Goal: Task Accomplishment & Management: Use online tool/utility

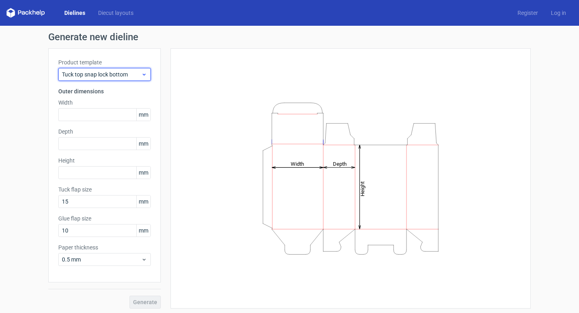
click at [133, 76] on span "Tuck top snap lock bottom" at bounding box center [101, 74] width 79 height 8
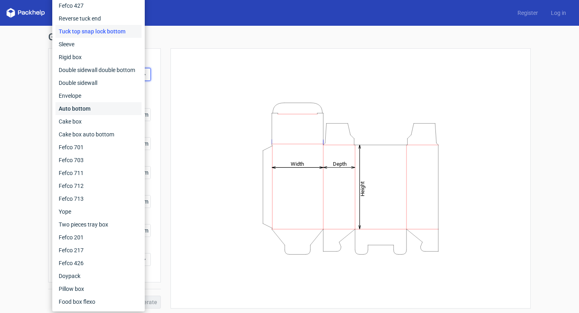
click at [77, 107] on div "Auto bottom" at bounding box center [98, 108] width 86 height 13
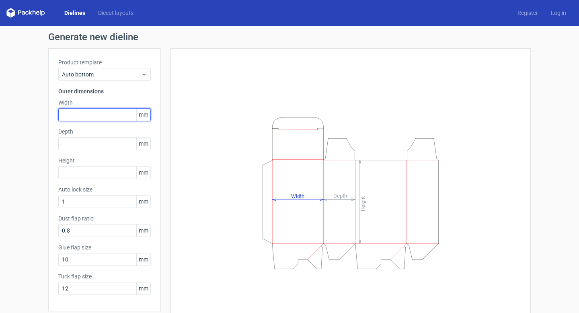
click at [101, 112] on input "text" at bounding box center [104, 114] width 92 height 13
click at [113, 111] on input "text" at bounding box center [104, 114] width 92 height 13
type input "200"
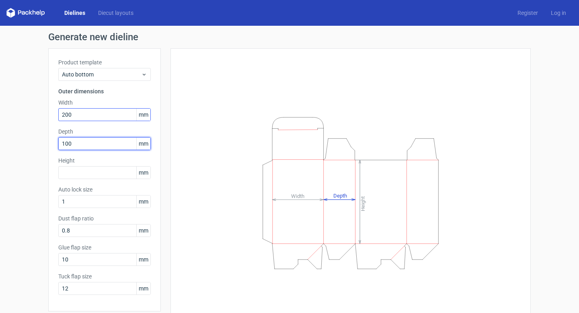
type input "100"
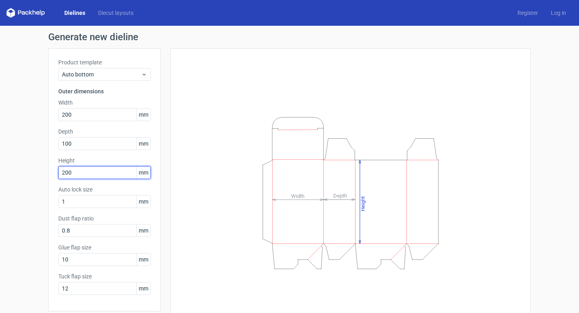
type input "200"
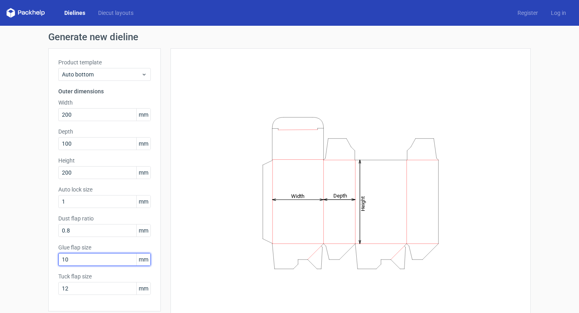
drag, startPoint x: 67, startPoint y: 260, endPoint x: 55, endPoint y: 259, distance: 12.1
click at [55, 259] on div "Product template Auto bottom Outer dimensions Width 200 mm Depth 100 mm Height …" at bounding box center [104, 179] width 113 height 263
type input "15"
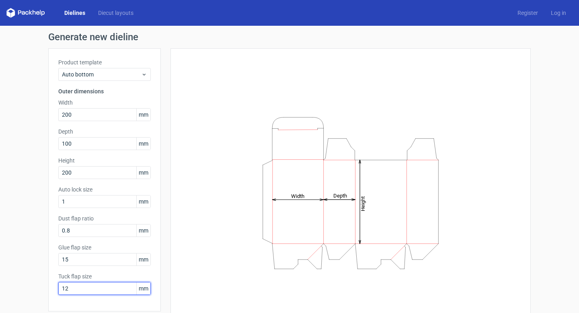
drag, startPoint x: 64, startPoint y: 287, endPoint x: 41, endPoint y: 285, distance: 22.2
click at [41, 285] on div "Generate new dieline Product template Auto bottom Outer dimensions Width 200 mm…" at bounding box center [289, 185] width 579 height 318
type input "17"
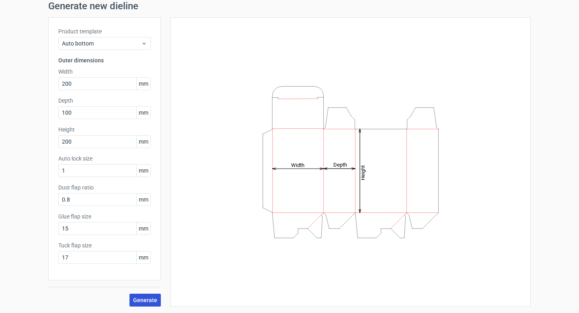
click at [141, 302] on span "Generate" at bounding box center [145, 300] width 24 height 6
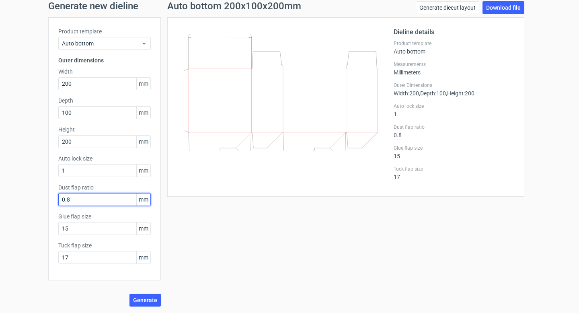
drag, startPoint x: 74, startPoint y: 199, endPoint x: 49, endPoint y: 197, distance: 25.1
click at [49, 197] on div "Product template Auto bottom Outer dimensions Width 200 mm Depth 100 mm Height …" at bounding box center [104, 148] width 113 height 263
type input "17"
click at [140, 298] on span "Generate" at bounding box center [145, 300] width 24 height 6
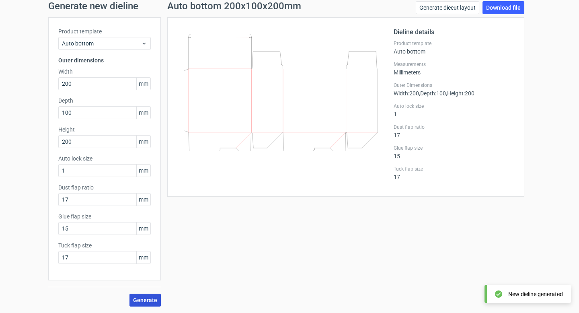
click at [150, 302] on span "Generate" at bounding box center [145, 300] width 24 height 6
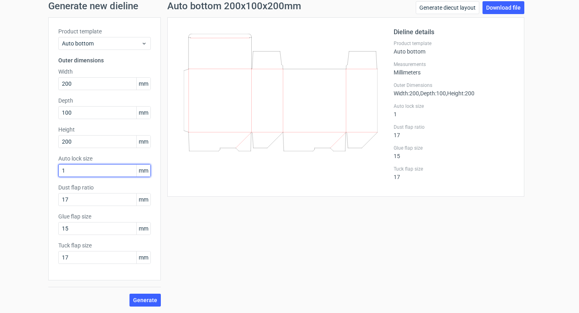
drag, startPoint x: 70, startPoint y: 169, endPoint x: 47, endPoint y: 168, distance: 22.1
click at [48, 168] on div "Product template Auto bottom Outer dimensions Width 200 mm Depth 100 mm Height …" at bounding box center [104, 148] width 113 height 263
type input "15"
click at [151, 302] on span "Generate" at bounding box center [145, 300] width 24 height 6
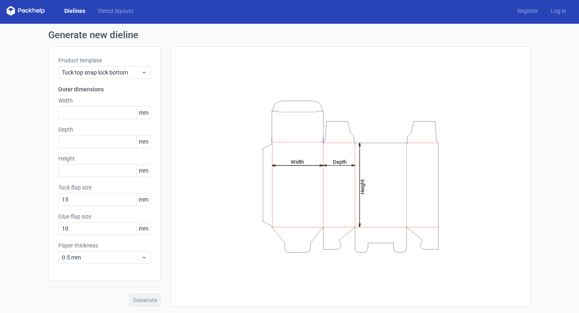
scroll to position [2, 0]
click at [106, 111] on input "text" at bounding box center [104, 112] width 92 height 13
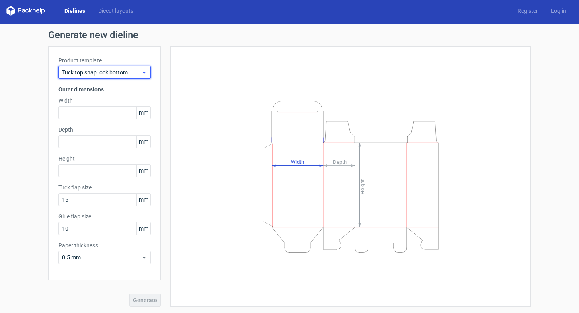
click at [132, 73] on span "Tuck top snap lock bottom" at bounding box center [101, 72] width 79 height 8
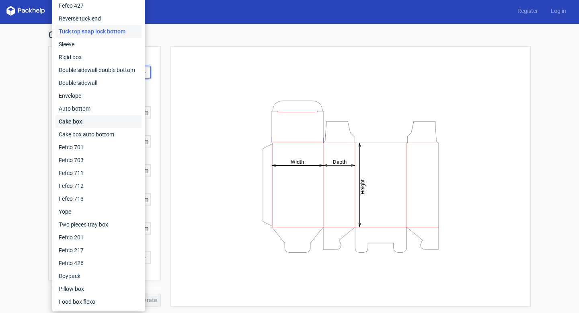
click at [83, 121] on div "Cake box" at bounding box center [98, 121] width 86 height 13
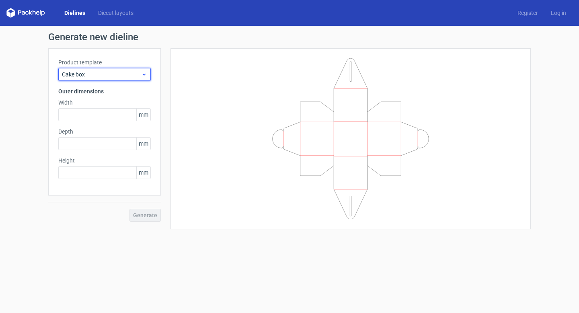
click at [108, 72] on span "Cake box" at bounding box center [101, 74] width 79 height 8
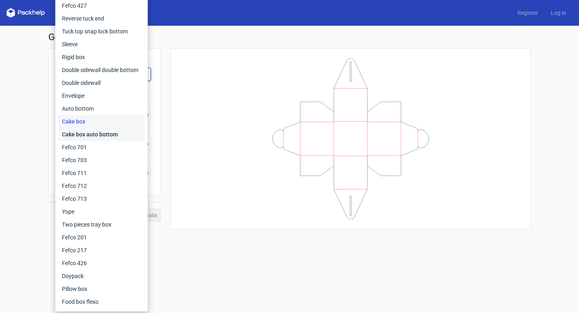
click at [97, 135] on div "Cake box auto bottom" at bounding box center [102, 134] width 86 height 13
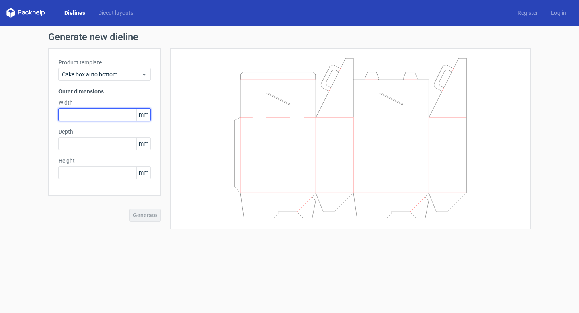
click at [102, 115] on input "text" at bounding box center [104, 114] width 92 height 13
type input "200"
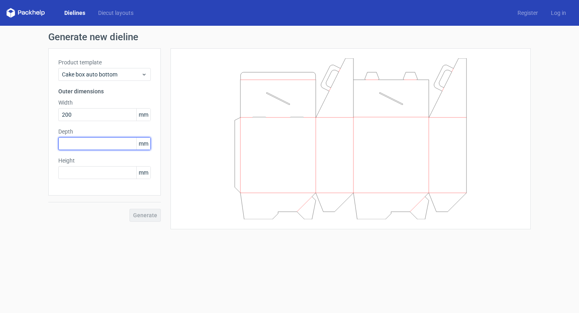
click at [91, 145] on input "text" at bounding box center [104, 143] width 92 height 13
type input "100"
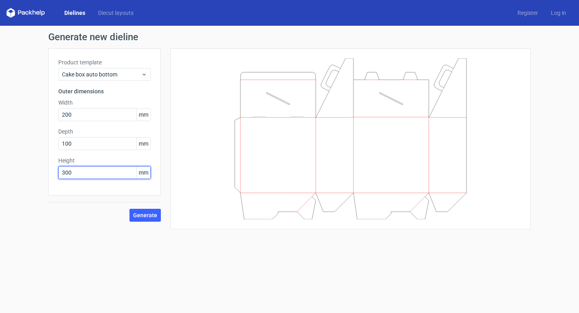
type input "300"
click at [141, 213] on span "Generate" at bounding box center [145, 215] width 24 height 6
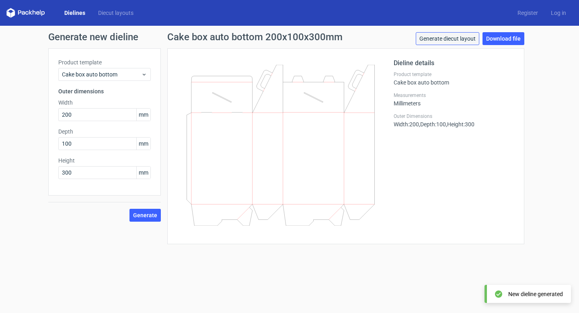
click at [442, 38] on link "Generate diecut layout" at bounding box center [448, 38] width 64 height 13
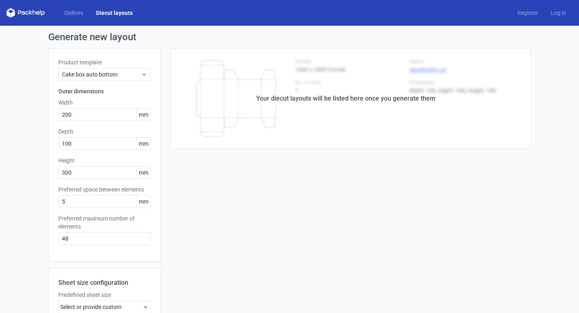
click at [249, 92] on div "Your diecut layouts will be listed here once you generate them" at bounding box center [346, 98] width 370 height 101
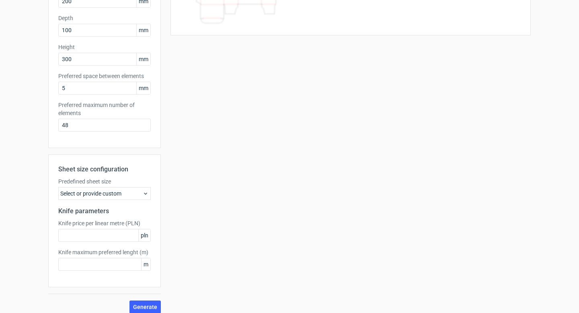
scroll to position [120, 0]
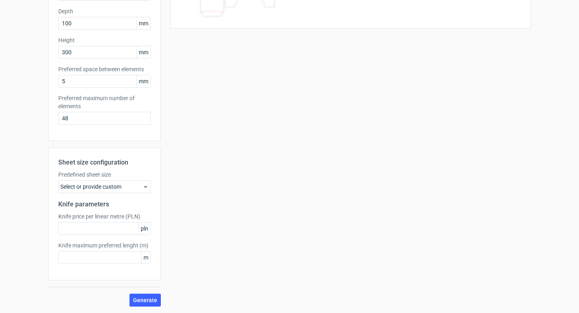
click at [125, 188] on div "Select or provide custom" at bounding box center [104, 186] width 92 height 13
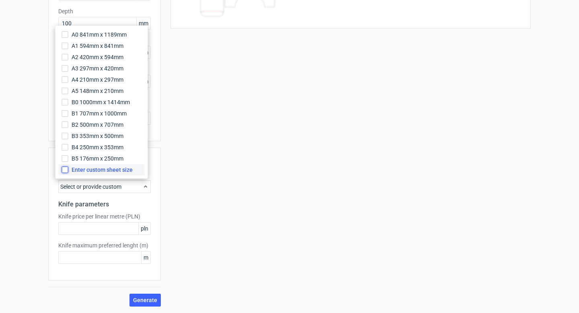
click at [64, 169] on input "Enter custom sheet size" at bounding box center [65, 169] width 6 height 6
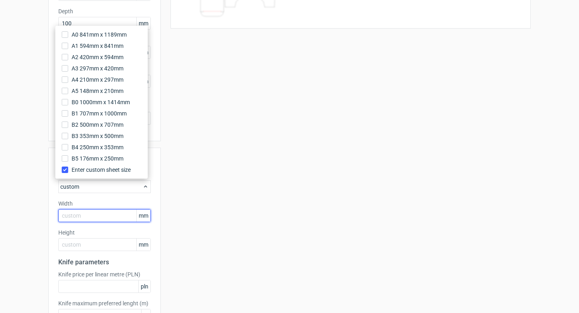
click at [88, 213] on input "text" at bounding box center [104, 215] width 92 height 13
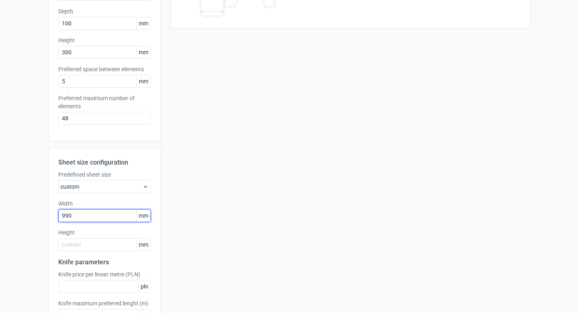
type input "990"
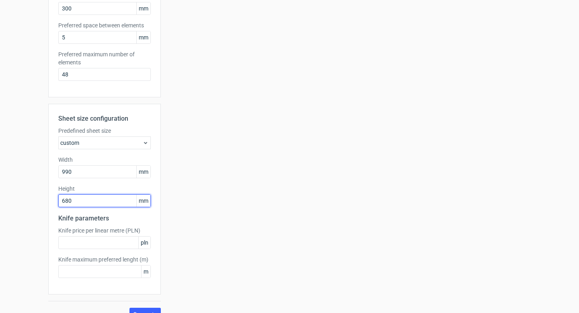
scroll to position [178, 0]
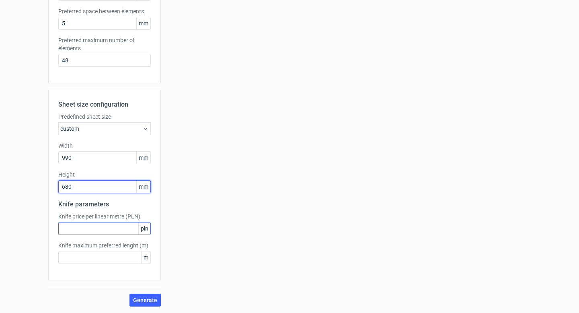
type input "680"
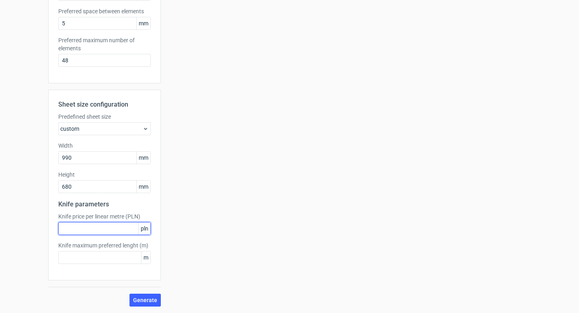
click at [113, 229] on input "text" at bounding box center [104, 228] width 92 height 13
click at [144, 302] on span "Generate" at bounding box center [145, 300] width 24 height 6
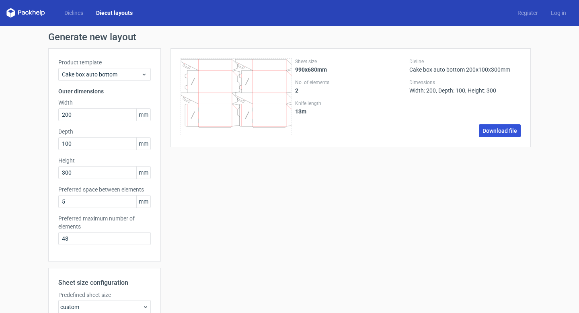
click at [503, 129] on link "Download file" at bounding box center [500, 130] width 42 height 13
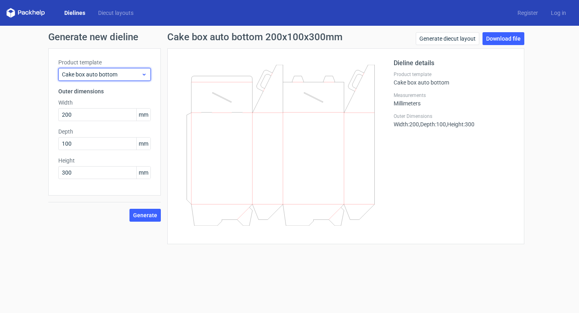
click at [129, 71] on span "Cake box auto bottom" at bounding box center [101, 74] width 79 height 8
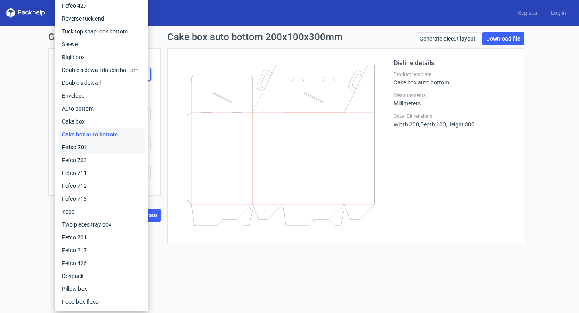
click at [77, 148] on div "Fefco 701" at bounding box center [102, 147] width 86 height 13
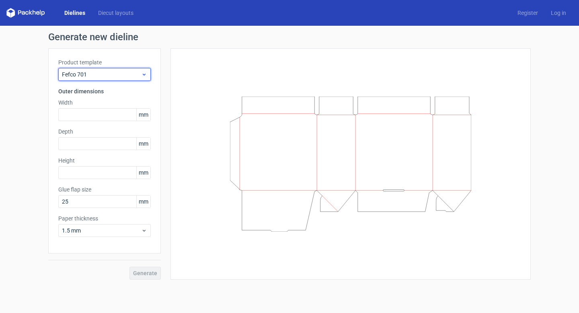
click at [107, 75] on span "Fefco 701" at bounding box center [101, 74] width 79 height 8
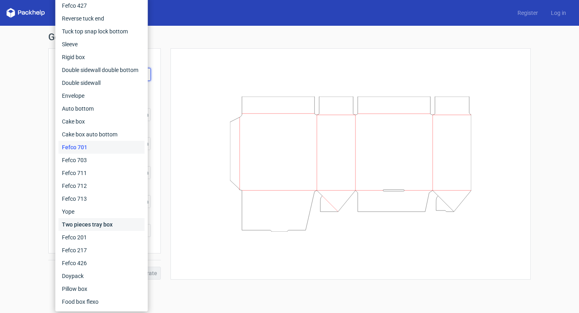
click at [93, 226] on div "Two pieces tray box" at bounding box center [102, 224] width 86 height 13
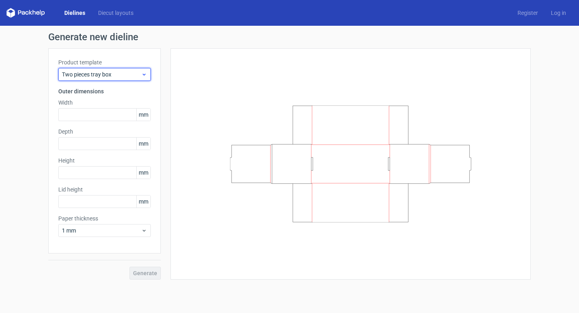
click at [102, 73] on span "Two pieces tray box" at bounding box center [101, 74] width 79 height 8
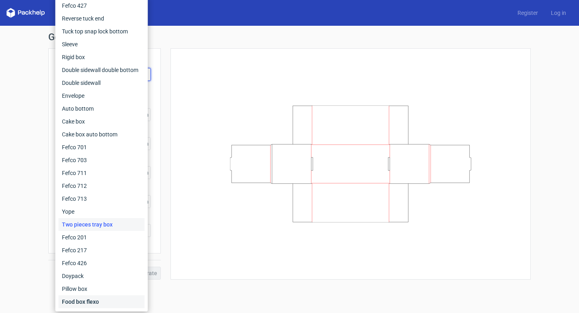
click at [101, 301] on div "Food box flexo" at bounding box center [102, 301] width 86 height 13
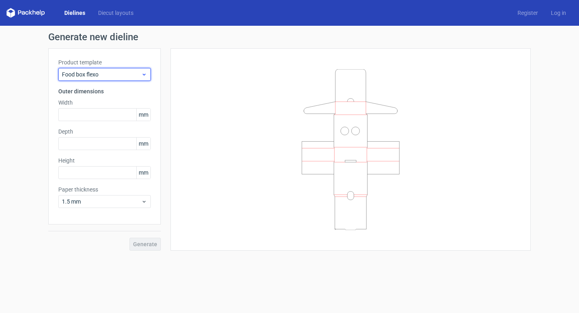
click at [111, 75] on span "Food box flexo" at bounding box center [101, 74] width 79 height 8
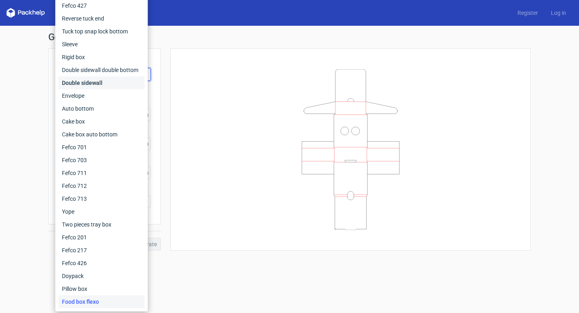
click at [100, 82] on div "Double sidewall" at bounding box center [102, 82] width 86 height 13
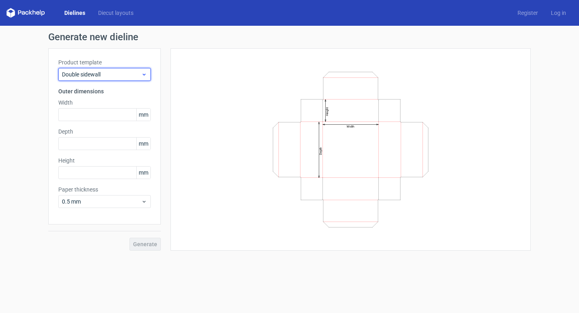
click at [112, 75] on span "Double sidewall" at bounding box center [101, 74] width 79 height 8
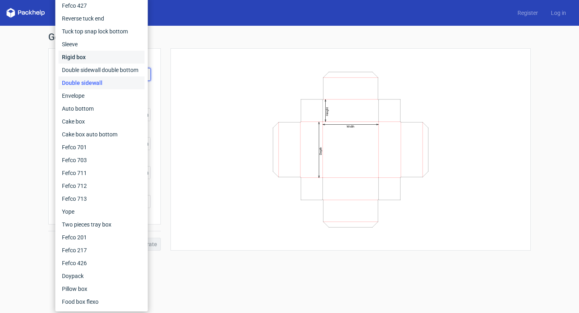
click at [88, 59] on div "Rigid box" at bounding box center [102, 57] width 86 height 13
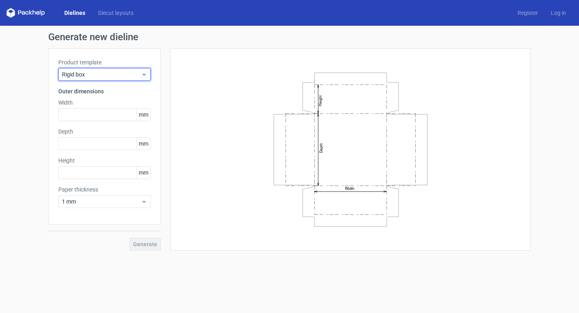
click at [113, 72] on span "Rigid box" at bounding box center [101, 74] width 79 height 8
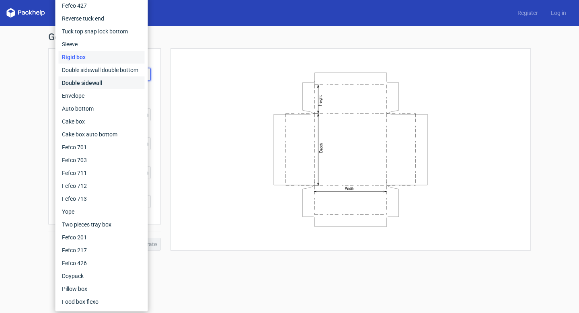
click at [96, 83] on div "Double sidewall" at bounding box center [102, 82] width 86 height 13
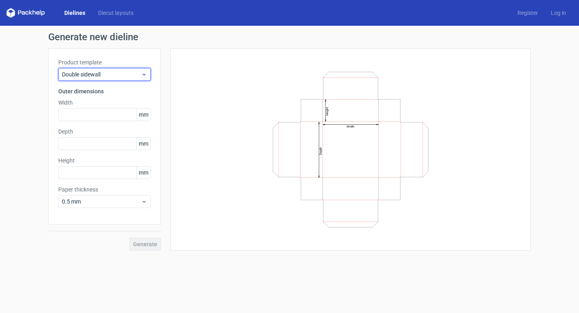
click at [112, 76] on span "Double sidewall" at bounding box center [101, 74] width 79 height 8
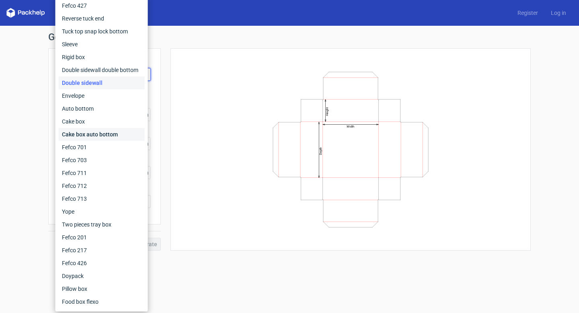
click at [95, 136] on div "Cake box auto bottom" at bounding box center [102, 134] width 86 height 13
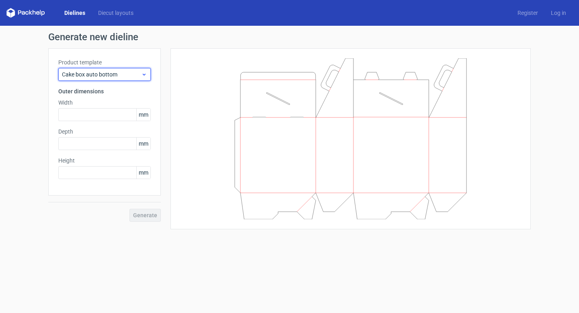
click at [116, 74] on span "Cake box auto bottom" at bounding box center [101, 74] width 79 height 8
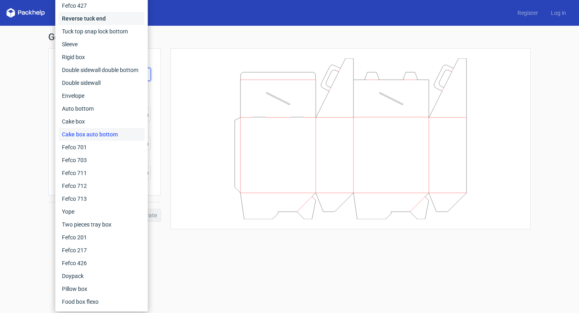
click at [101, 20] on div "Reverse tuck end" at bounding box center [102, 18] width 86 height 13
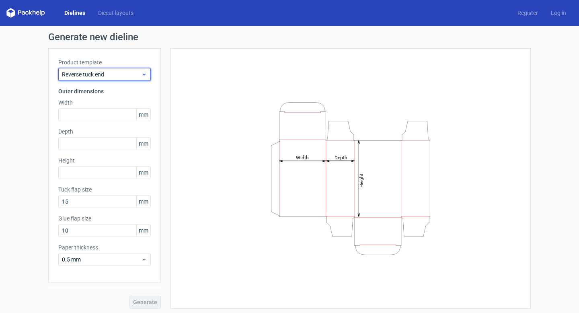
click at [117, 75] on span "Reverse tuck end" at bounding box center [101, 74] width 79 height 8
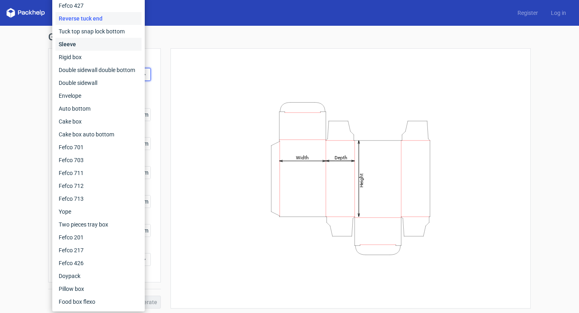
click at [82, 45] on div "Sleeve" at bounding box center [98, 44] width 86 height 13
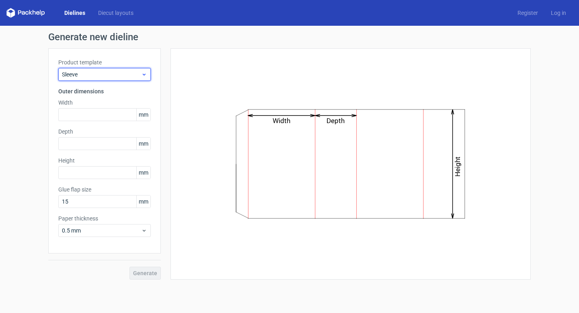
click at [115, 76] on span "Sleeve" at bounding box center [101, 74] width 79 height 8
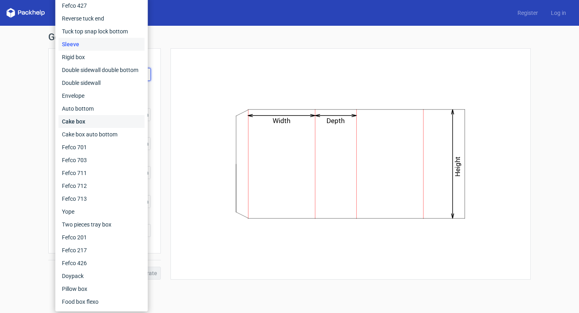
click at [87, 121] on div "Cake box" at bounding box center [102, 121] width 86 height 13
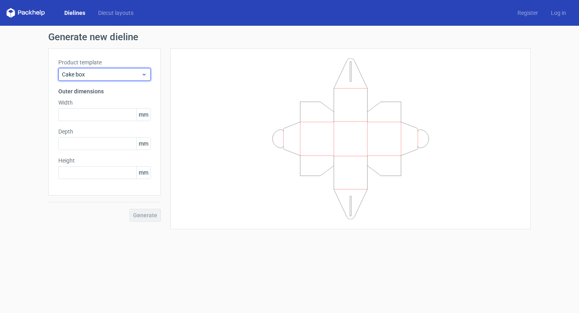
click at [111, 72] on span "Cake box" at bounding box center [101, 74] width 79 height 8
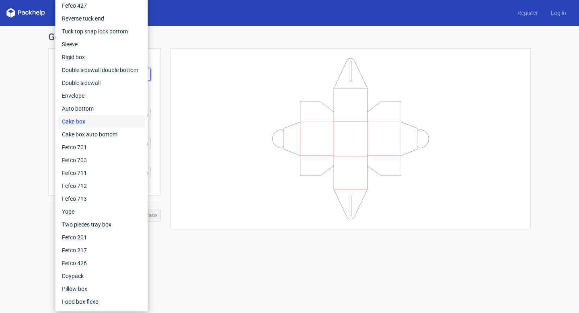
click at [41, 207] on div "Generate new dieline Product template Cake box Outer dimensions Width mm Depth …" at bounding box center [289, 131] width 579 height 210
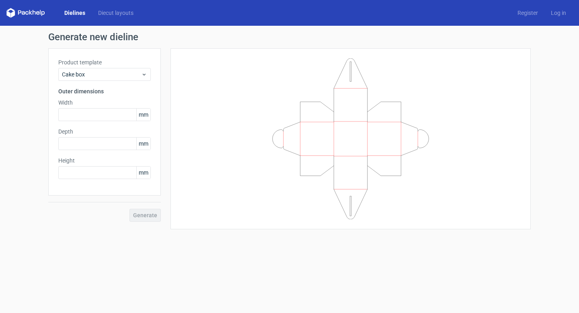
click at [76, 14] on link "Dielines" at bounding box center [75, 13] width 34 height 8
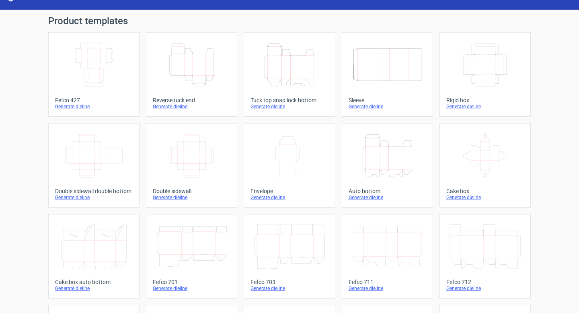
scroll to position [12, 0]
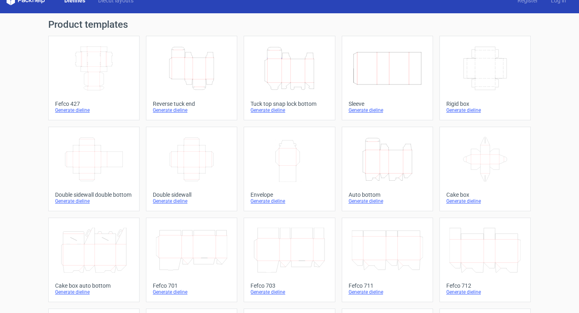
click at [100, 76] on line at bounding box center [100, 79] width 0 height 14
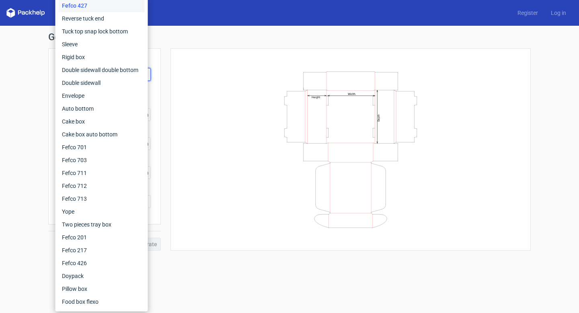
click at [230, 148] on icon "Width Depth Height" at bounding box center [350, 149] width 241 height 161
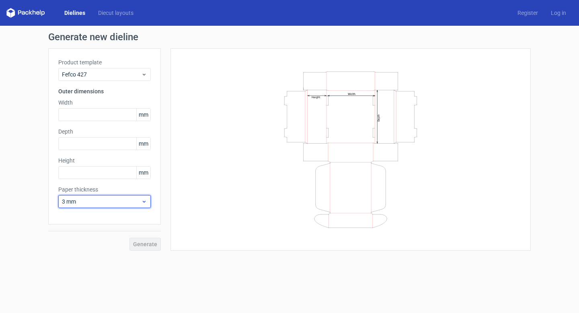
click at [123, 202] on span "3 mm" at bounding box center [101, 201] width 79 height 8
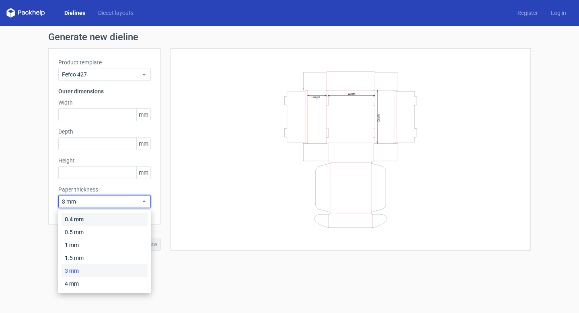
click at [87, 218] on div "0.4 mm" at bounding box center [105, 219] width 86 height 13
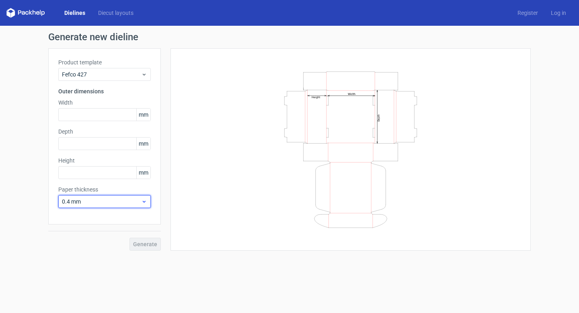
click at [97, 201] on span "0.4 mm" at bounding box center [101, 201] width 79 height 8
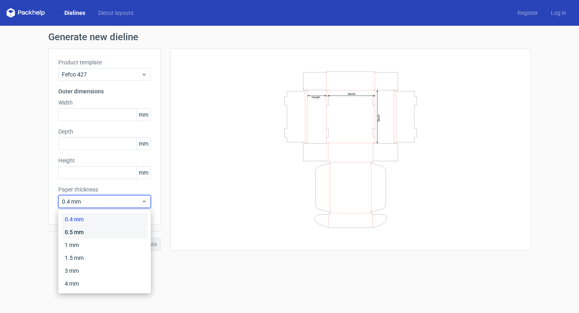
click at [83, 233] on div "0.5 mm" at bounding box center [105, 232] width 86 height 13
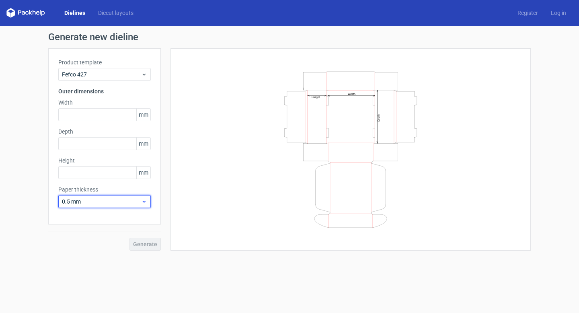
click at [90, 201] on span "0.5 mm" at bounding box center [101, 201] width 79 height 8
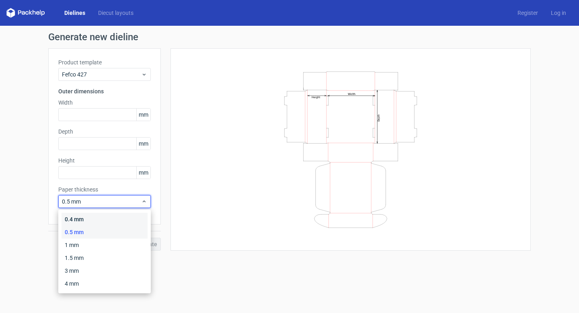
click at [79, 218] on div "0.4 mm" at bounding box center [105, 219] width 86 height 13
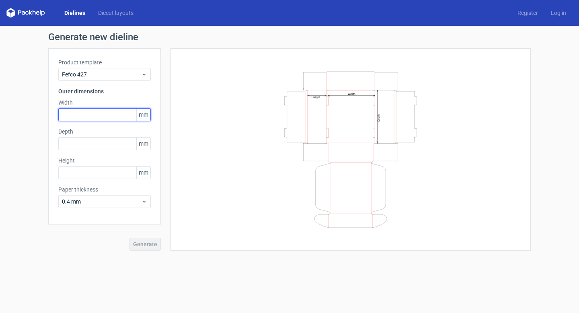
click at [89, 114] on input "text" at bounding box center [104, 114] width 92 height 13
type input "200"
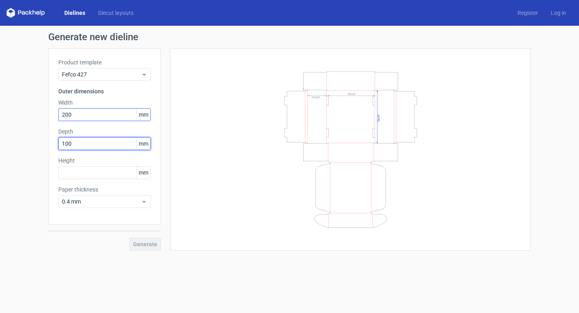
type input "100"
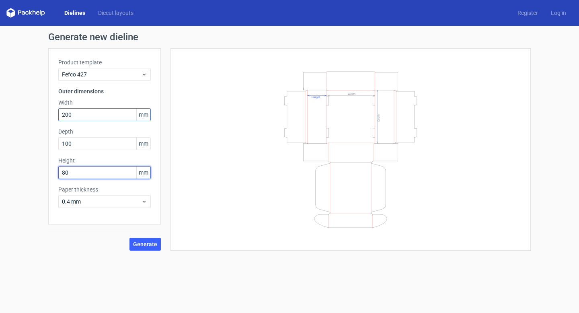
type input "80"
click at [143, 245] on span "Generate" at bounding box center [145, 244] width 24 height 6
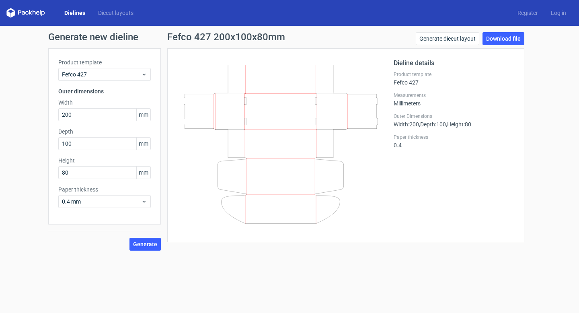
click at [78, 14] on link "Dielines" at bounding box center [75, 13] width 34 height 8
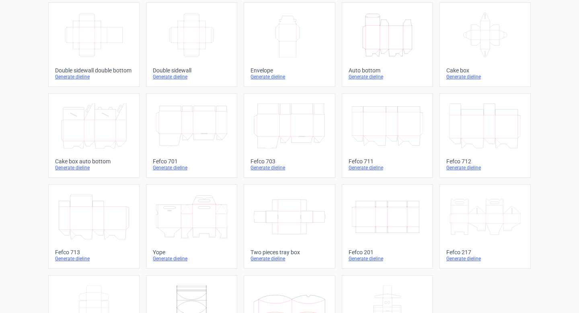
scroll to position [190, 0]
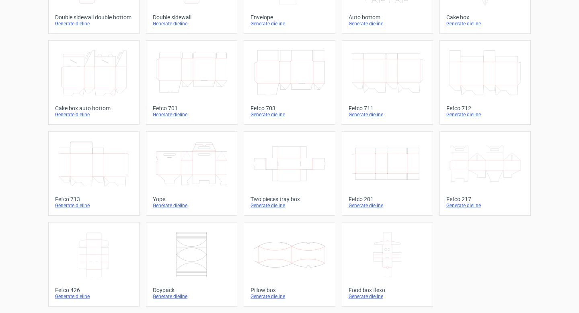
click at [485, 167] on icon at bounding box center [485, 163] width 71 height 45
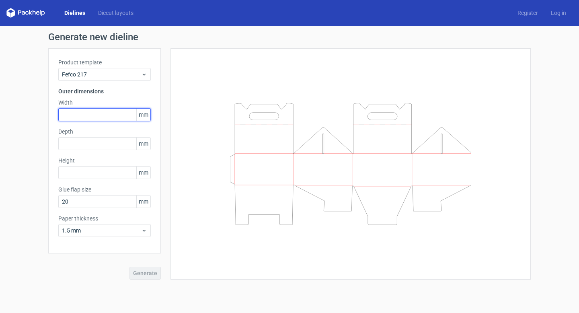
click at [100, 112] on input "text" at bounding box center [104, 114] width 92 height 13
type input "300"
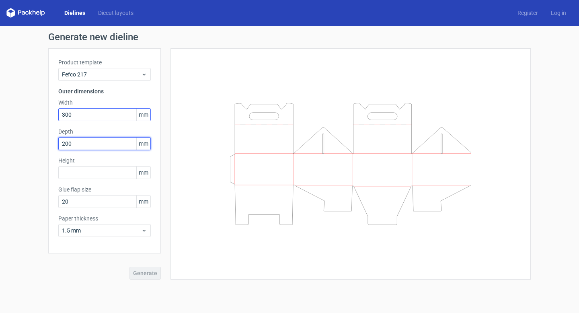
type input "200"
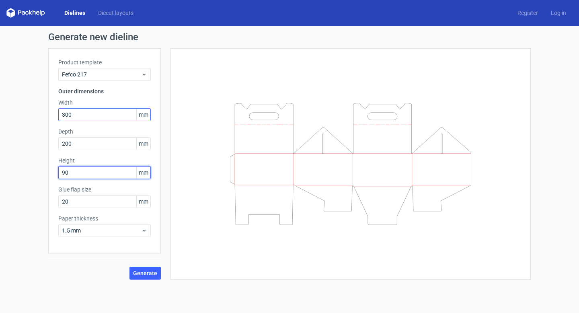
type input "90"
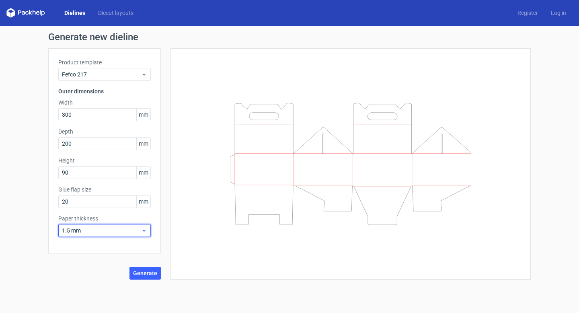
click at [109, 231] on span "1.5 mm" at bounding box center [101, 230] width 79 height 8
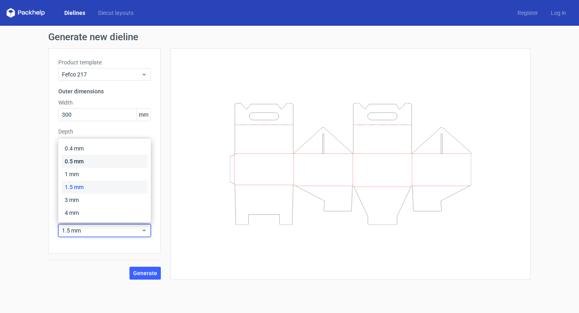
click at [80, 162] on div "0.5 mm" at bounding box center [105, 161] width 86 height 13
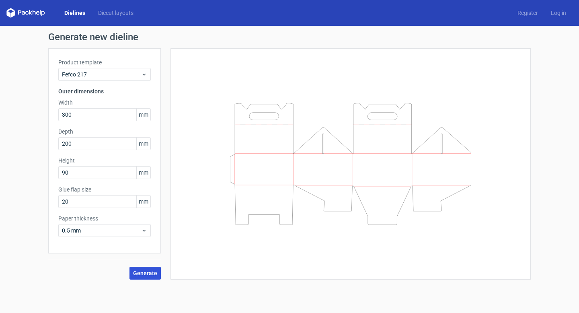
click at [150, 272] on span "Generate" at bounding box center [145, 273] width 24 height 6
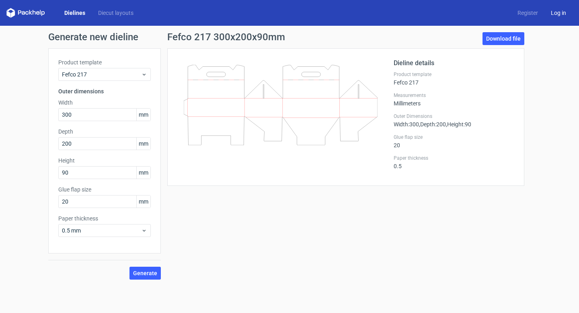
click at [560, 14] on link "Log in" at bounding box center [559, 13] width 28 height 8
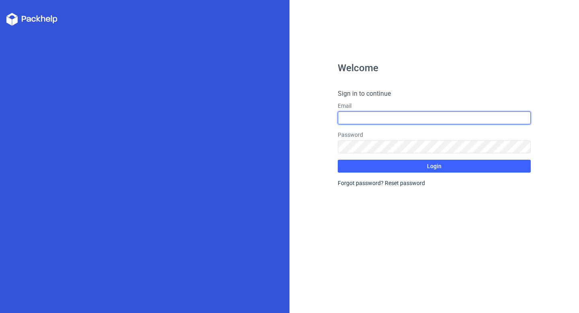
click at [366, 117] on input "text" at bounding box center [434, 117] width 193 height 13
type input "syedalidesigner@gmail.com"
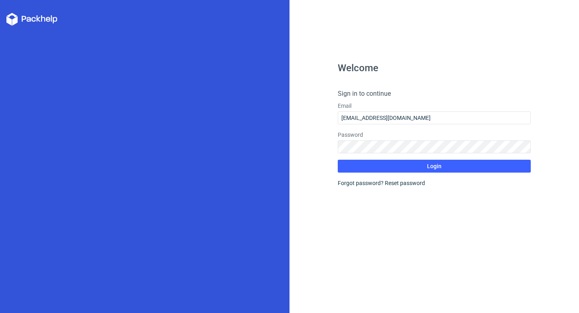
click at [424, 225] on div "Welcome Sign in to continue Email syedalidesigner@gmail.com Password Login Forg…" at bounding box center [434, 188] width 193 height 250
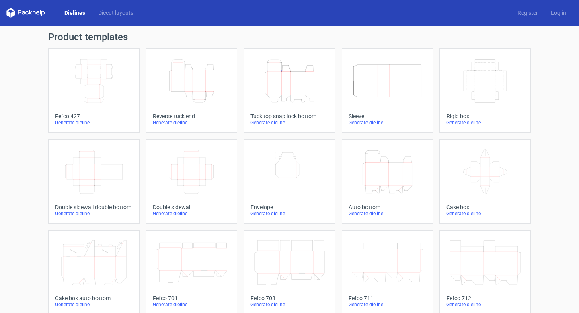
scroll to position [190, 0]
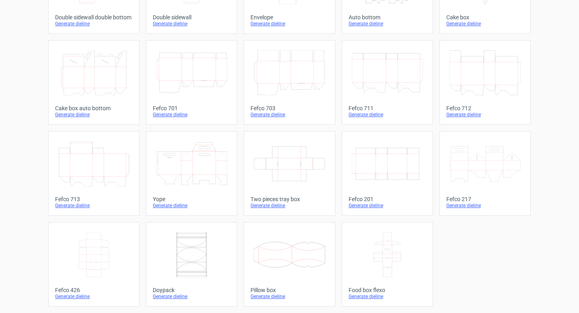
click at [197, 167] on icon at bounding box center [191, 163] width 71 height 45
